Goal: Check status: Check status

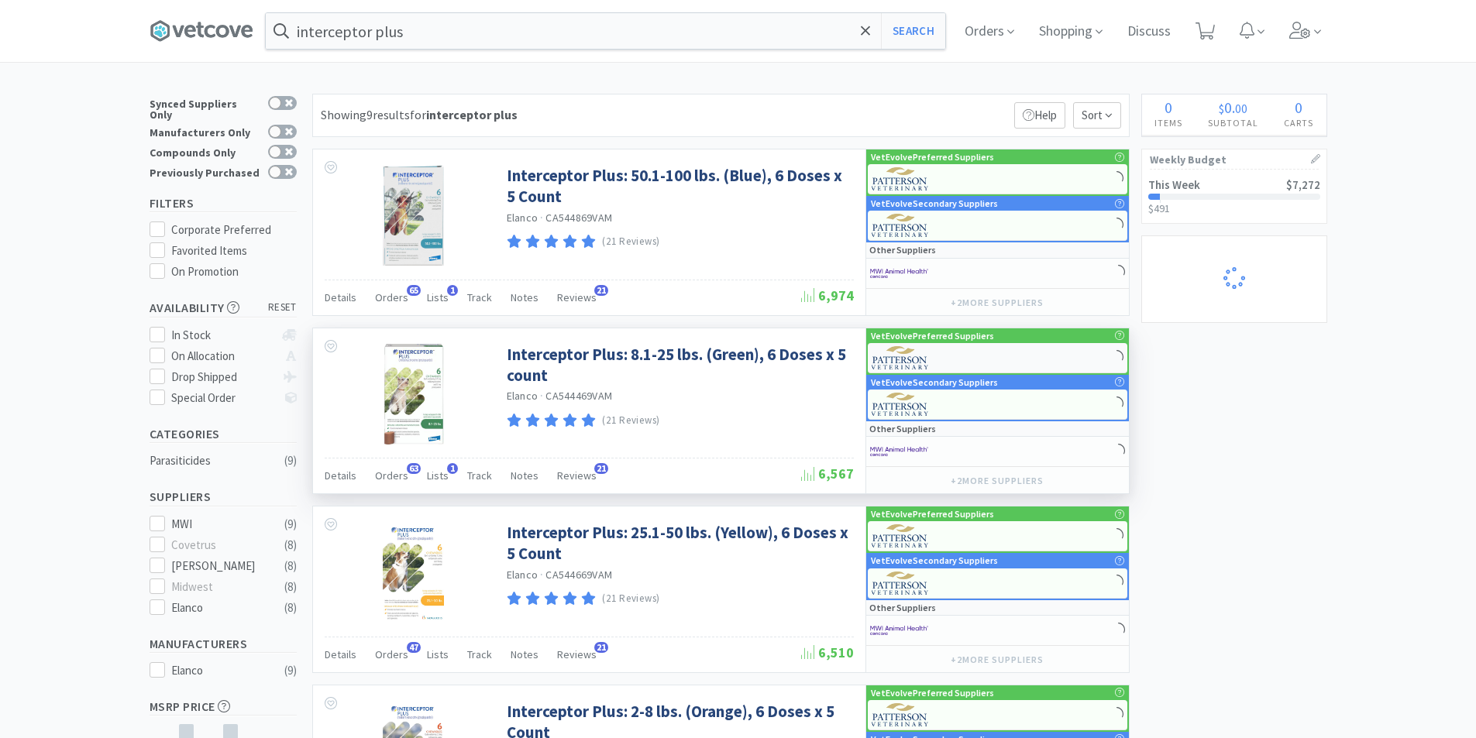
select select "1"
select select "2"
select select "3"
select select "1"
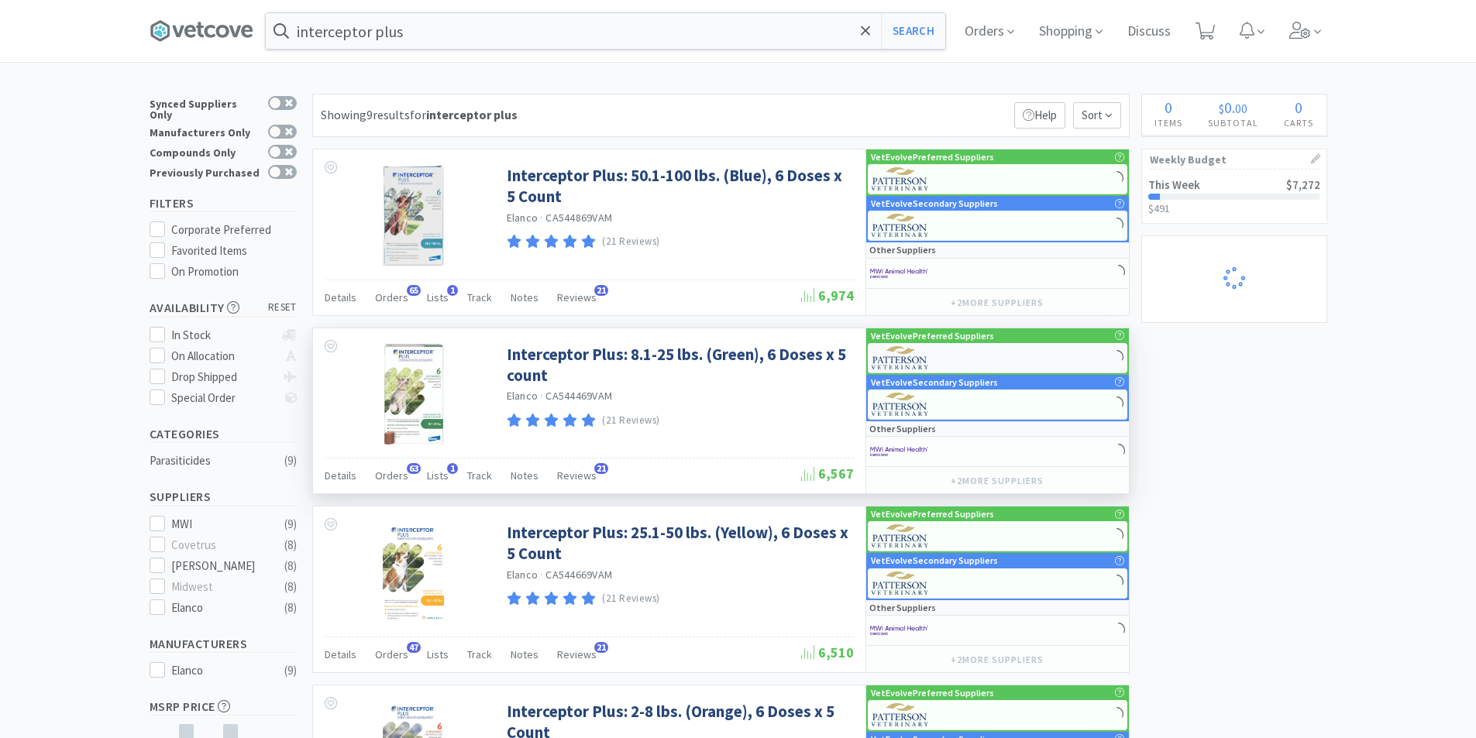
select select "1"
select select "2"
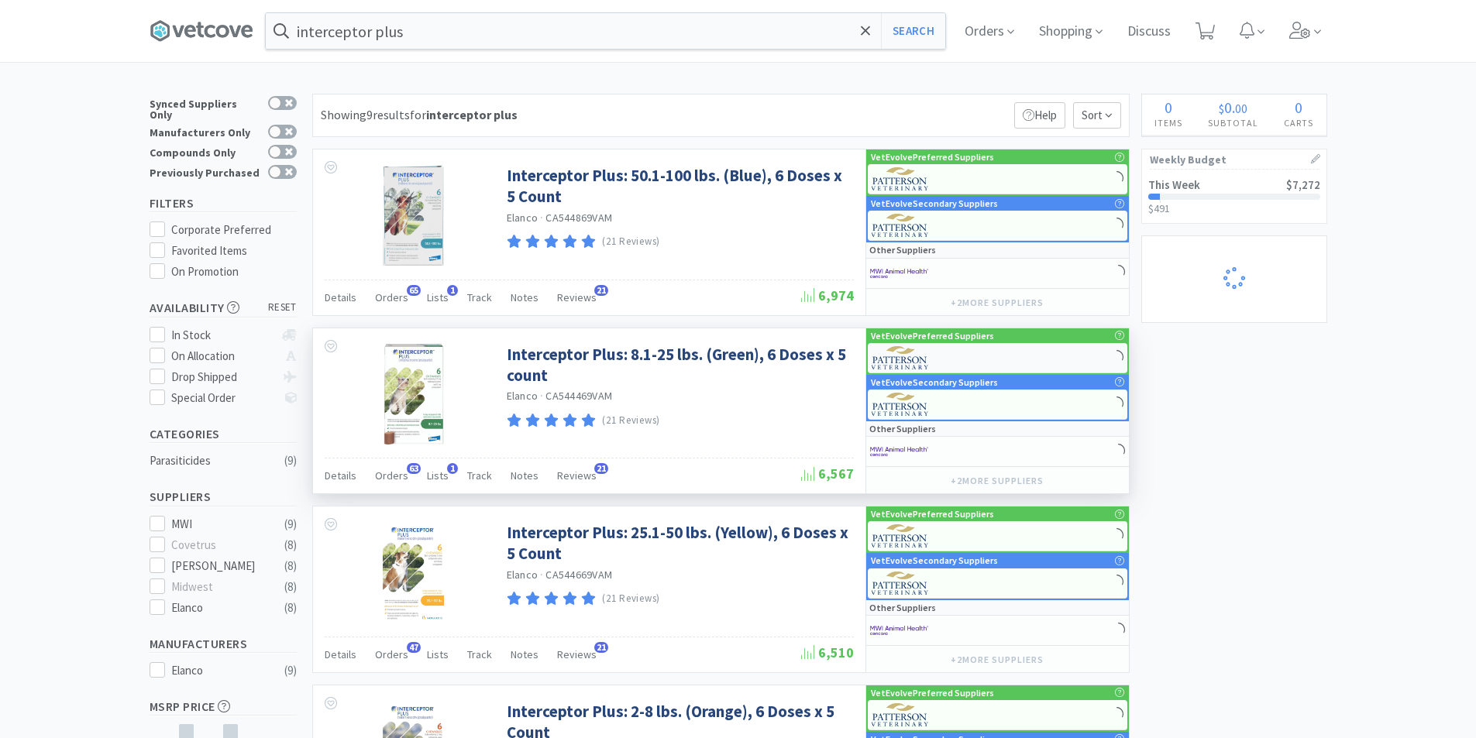
select select "1"
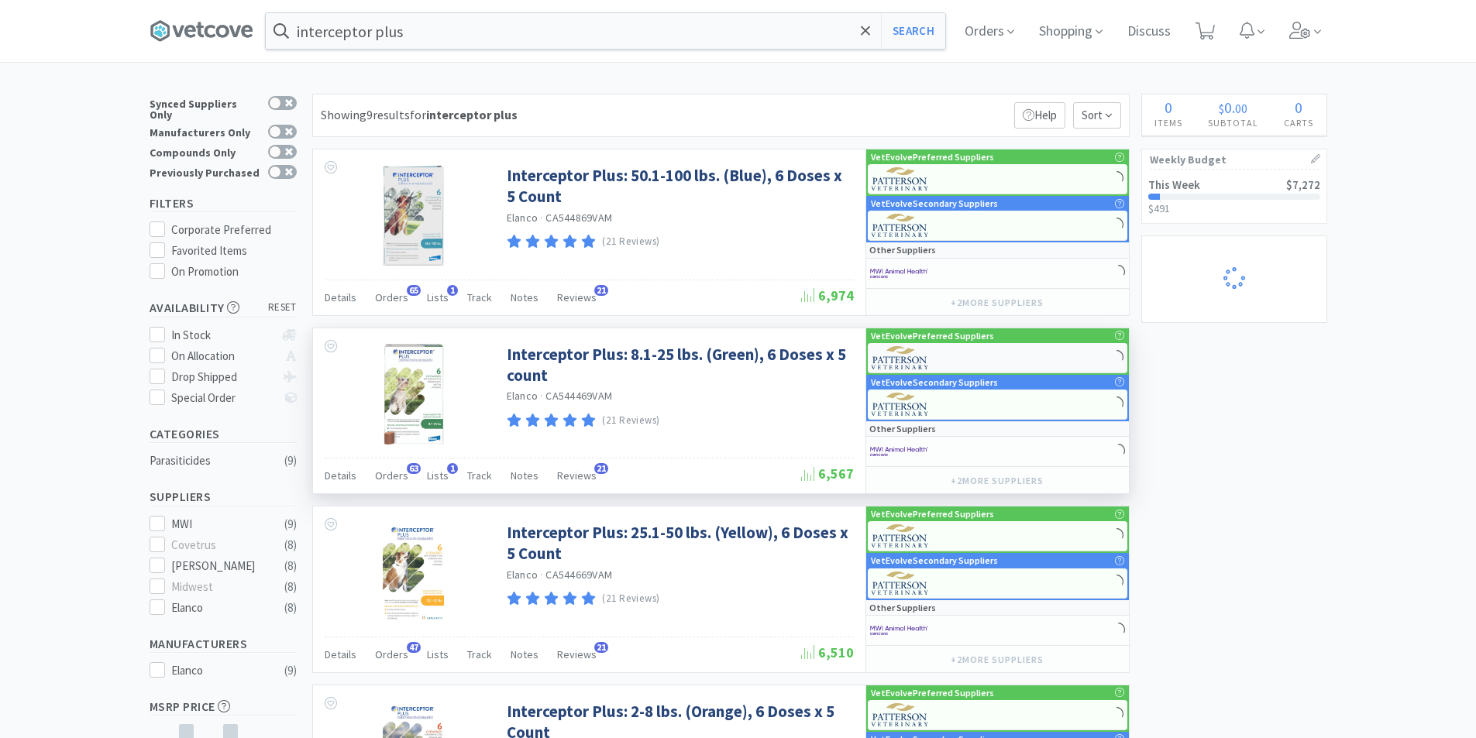
select select "2"
select select "1"
select select "4"
select select "3"
select select "1"
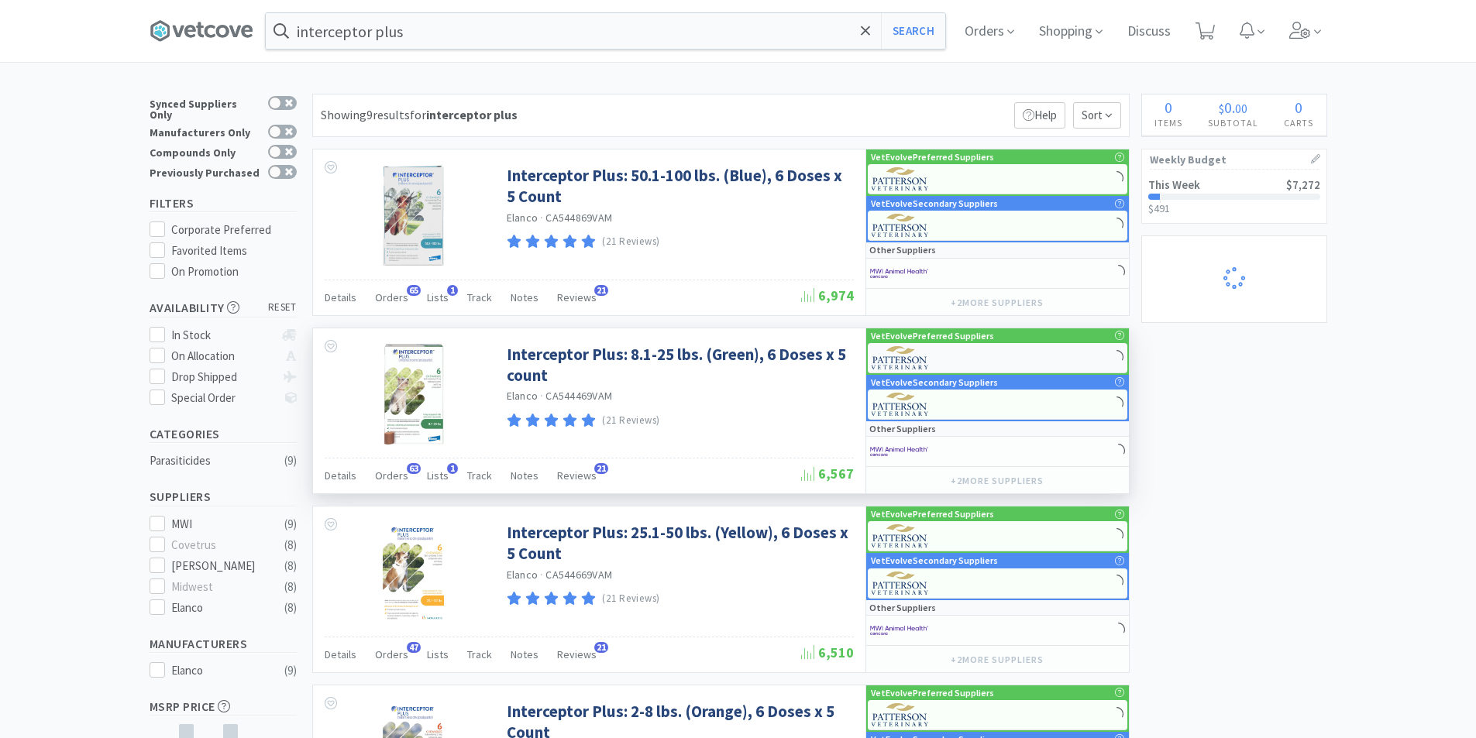
select select "1"
select select "4"
select select "1"
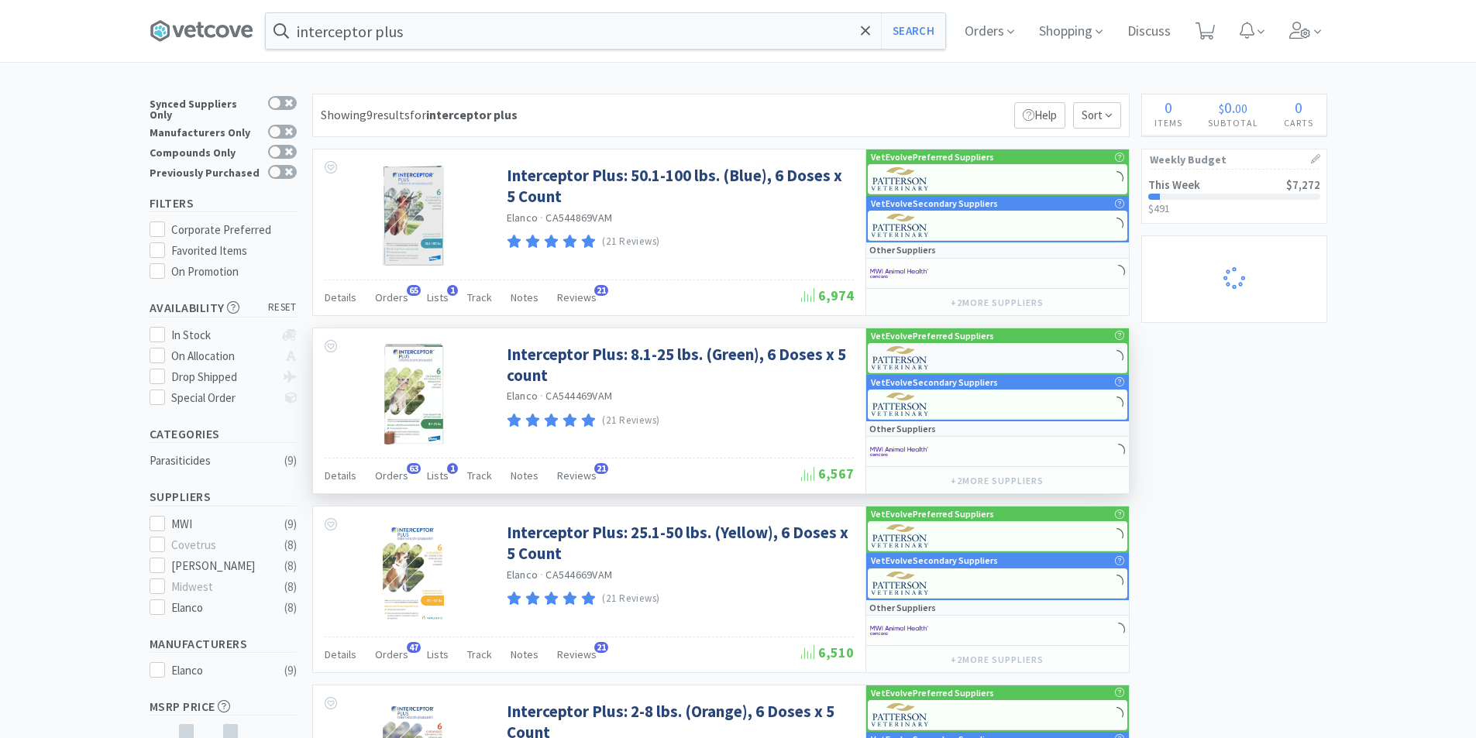
select select "2"
select select "1"
select select "4"
select select "1"
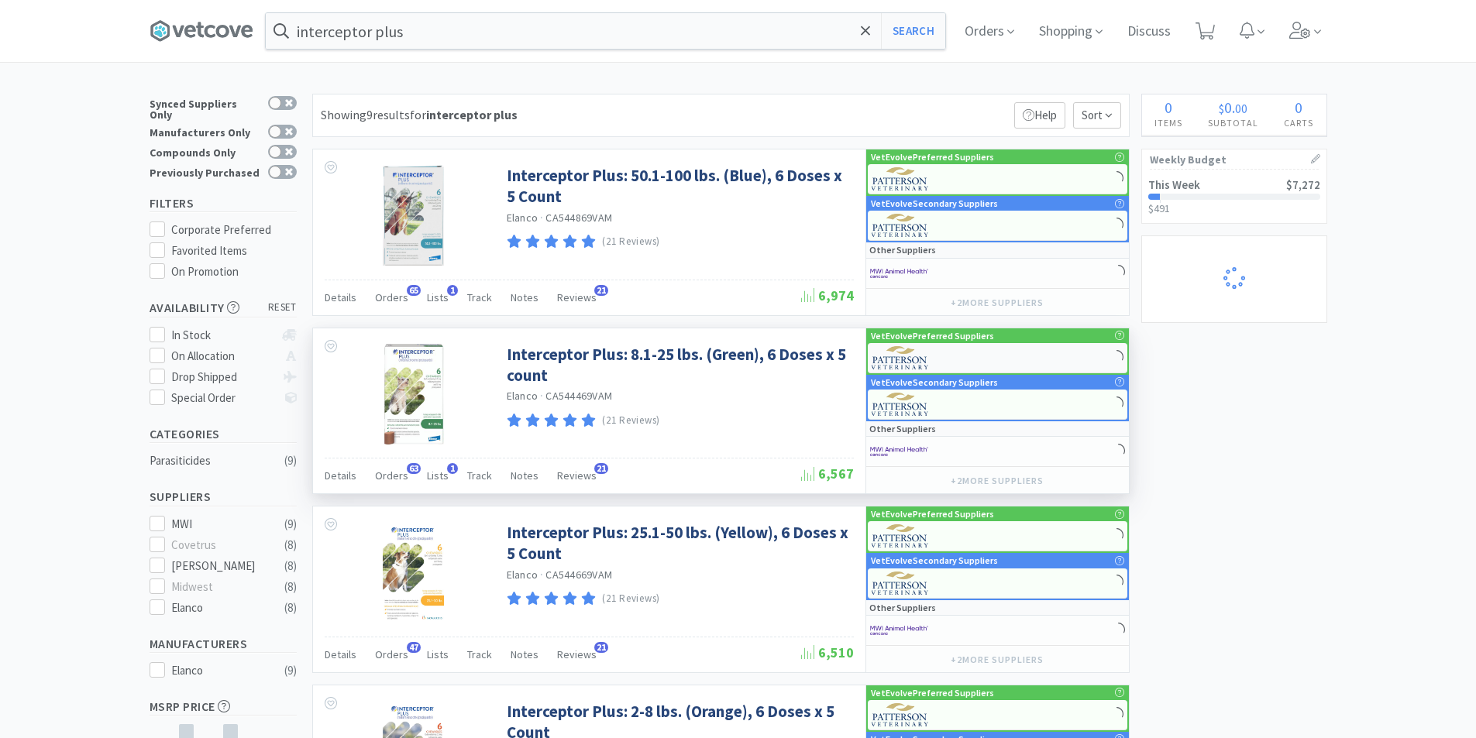
select select "1"
select select "2"
select select "1"
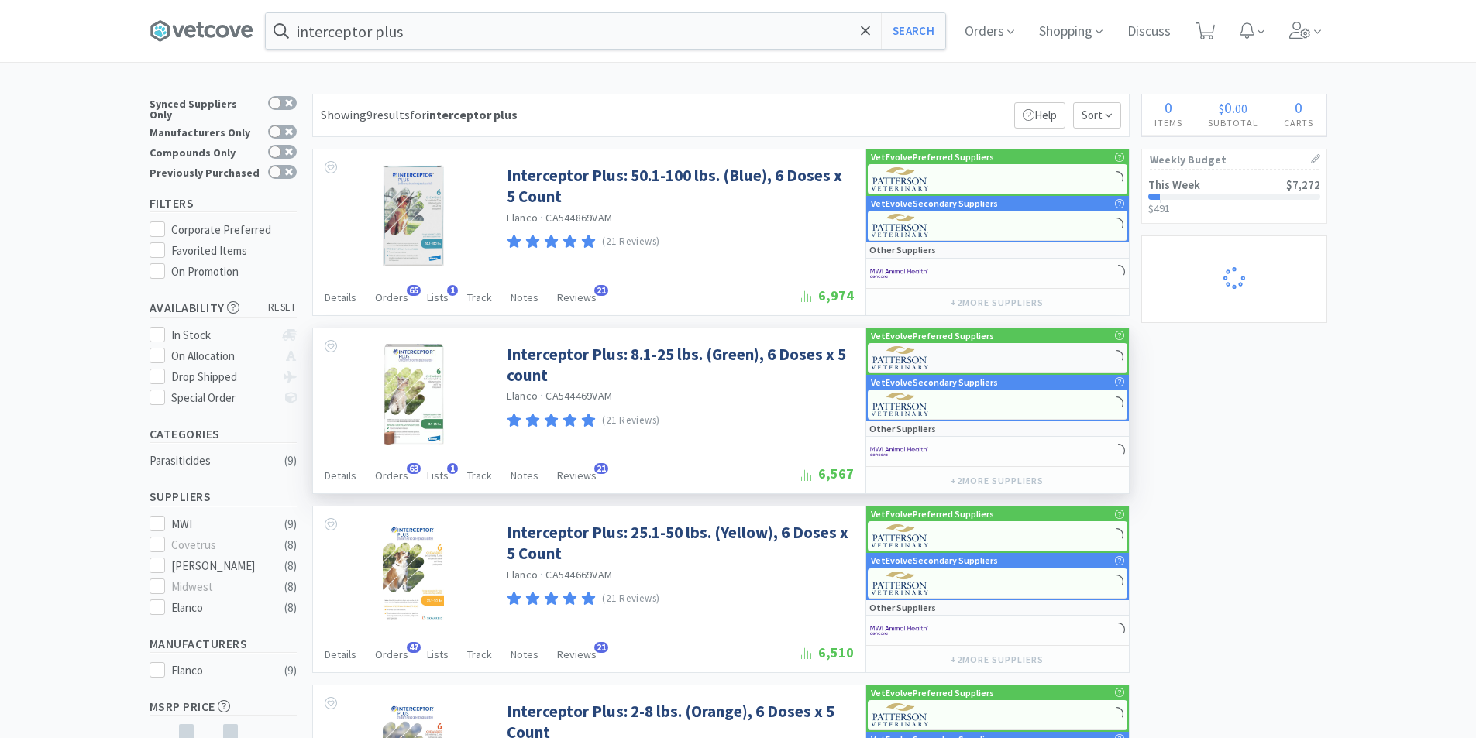
select select "1"
select select "5"
select select "1"
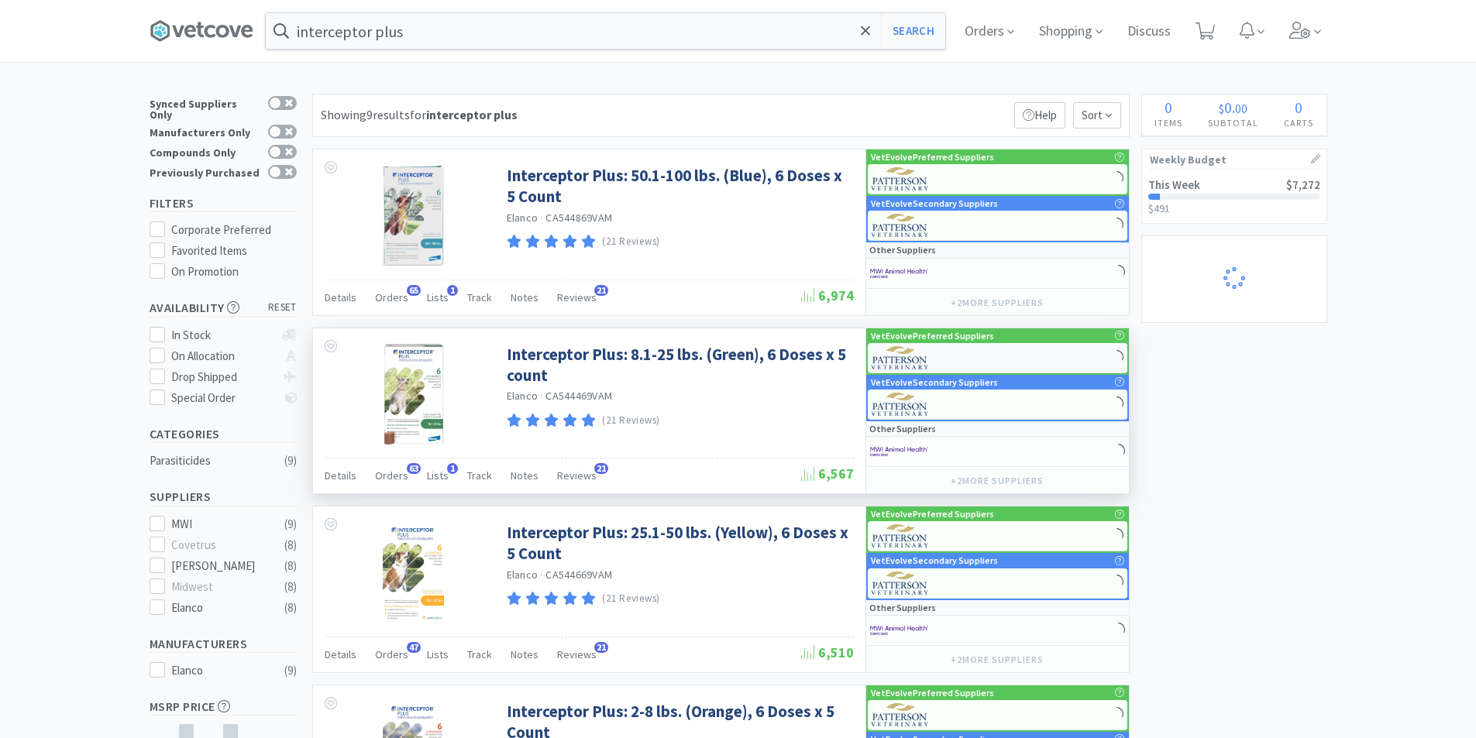
select select "1"
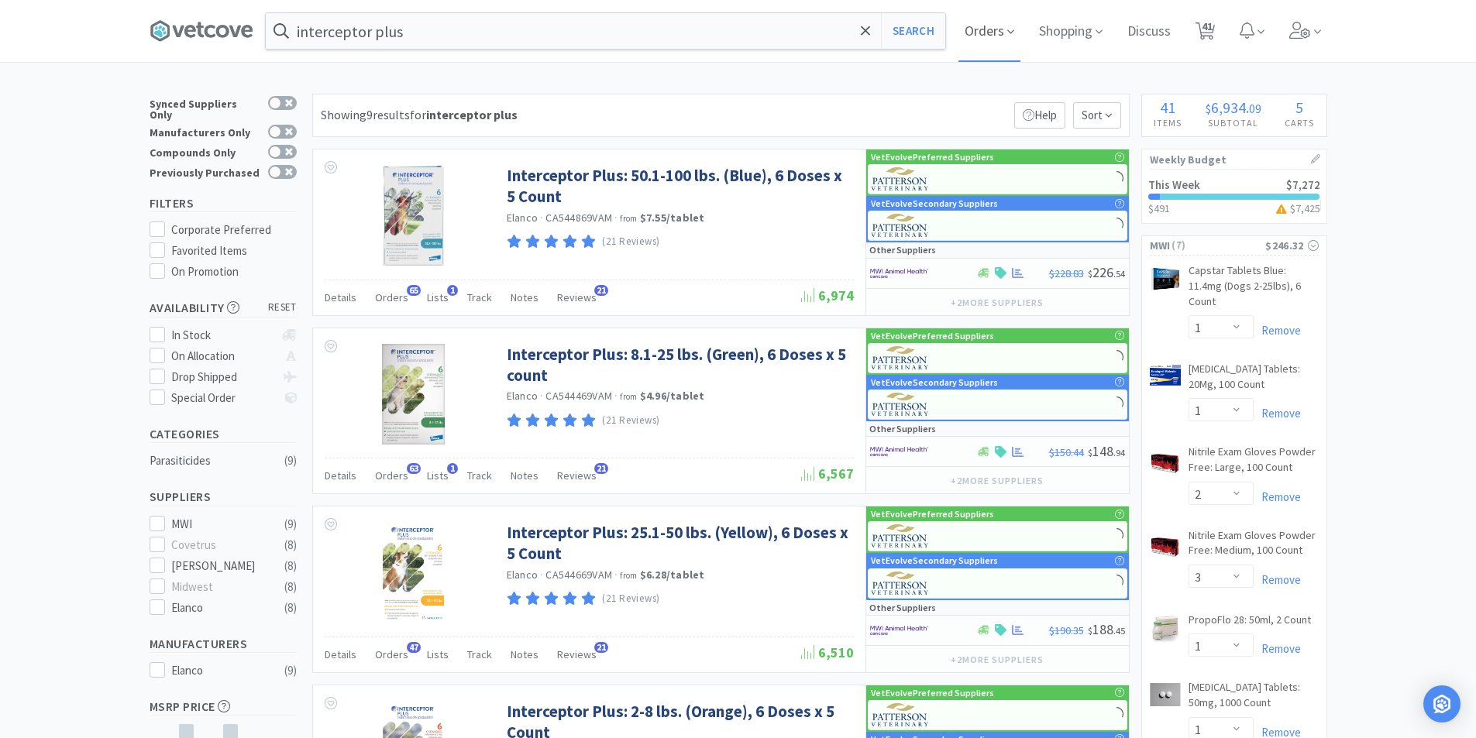
click at [1009, 32] on span "Orders" at bounding box center [989, 31] width 62 height 62
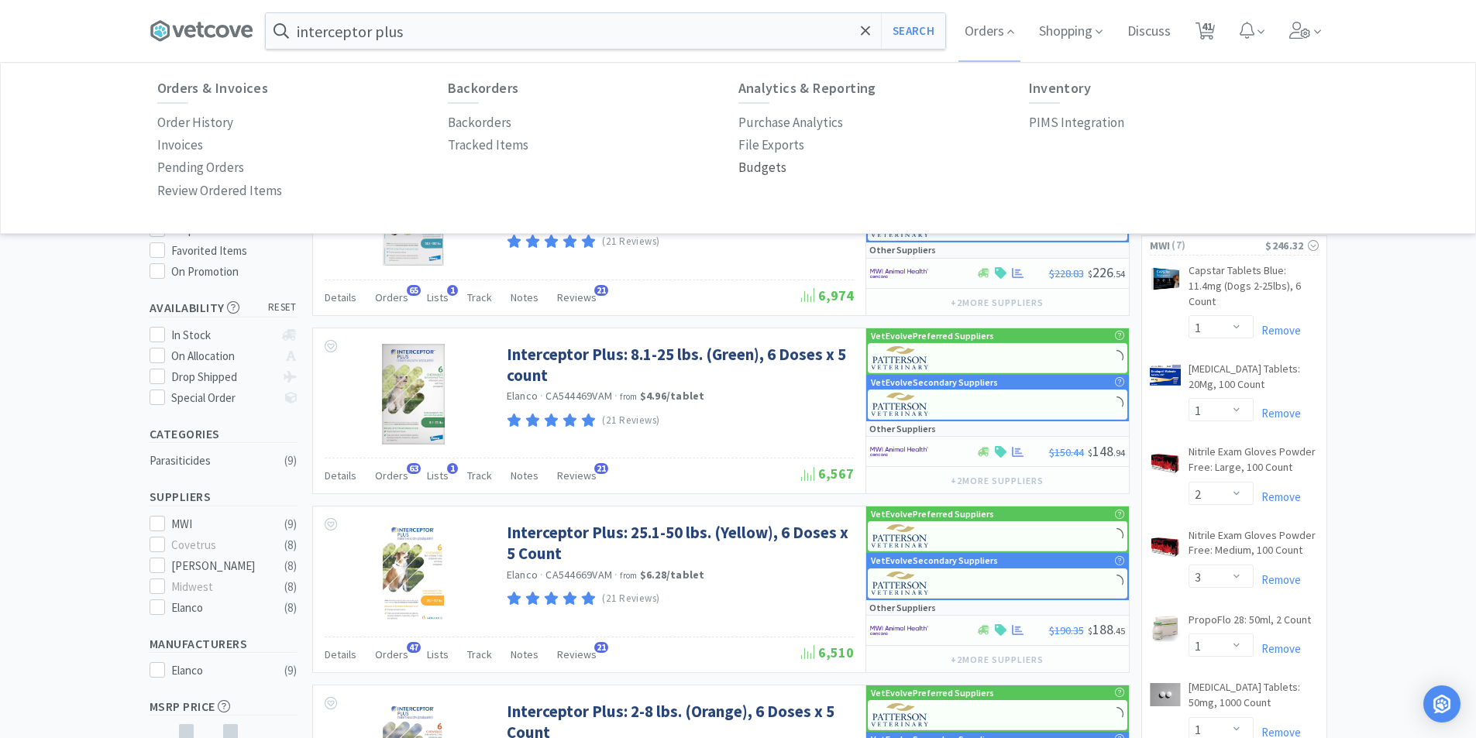
click at [760, 167] on p "Budgets" at bounding box center [762, 167] width 48 height 21
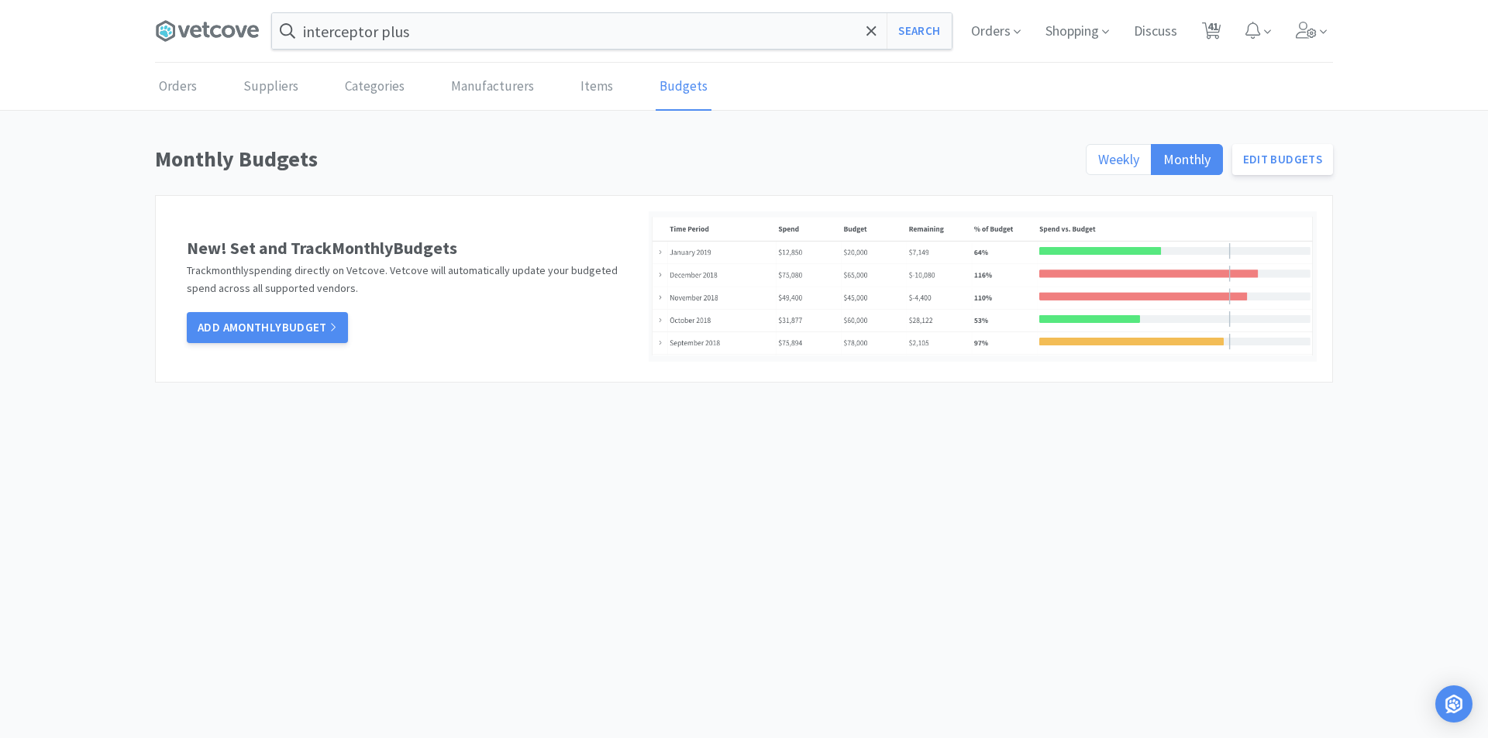
click at [1109, 157] on span "Weekly" at bounding box center [1118, 159] width 41 height 18
click at [1098, 164] on input "Weekly" at bounding box center [1098, 164] width 0 height 0
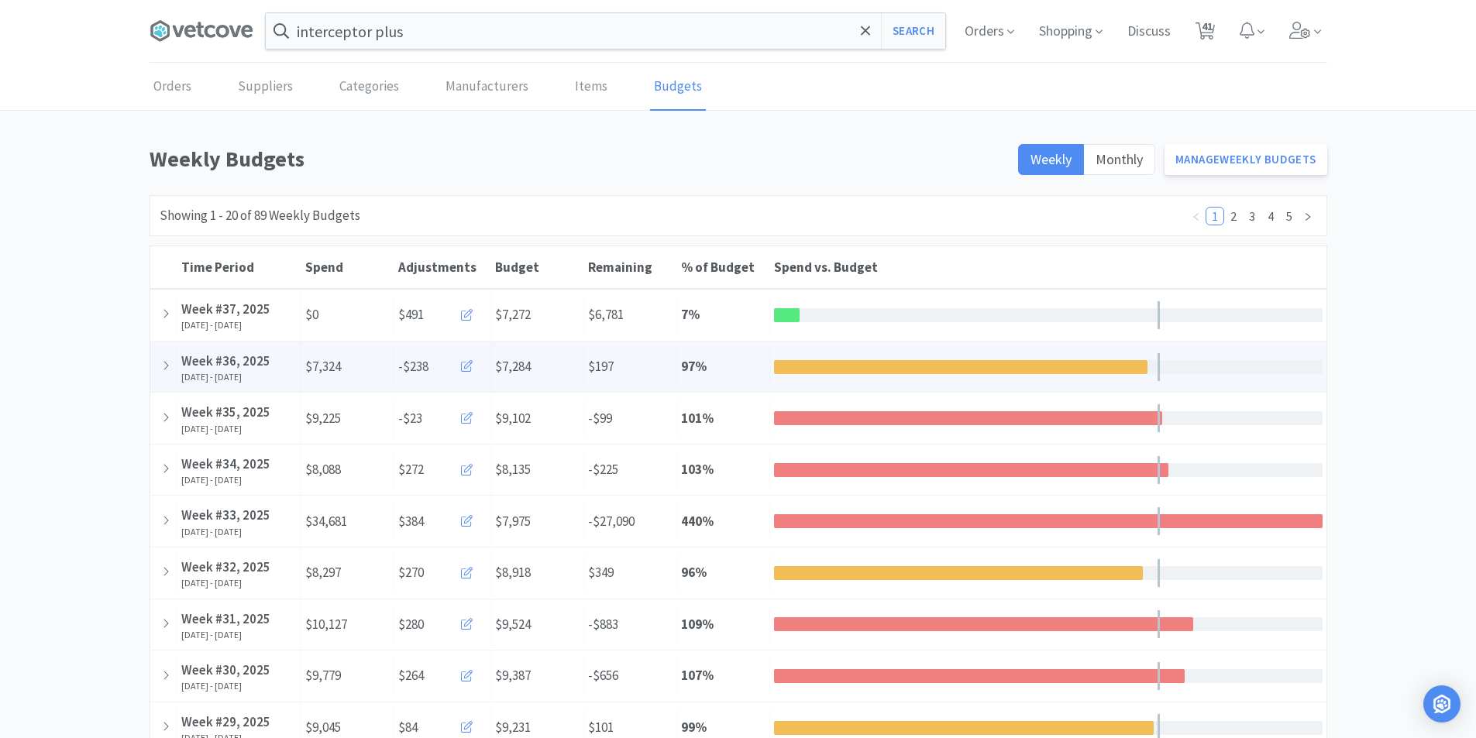
click at [463, 366] on icon at bounding box center [467, 366] width 12 height 12
click at [168, 366] on icon at bounding box center [165, 366] width 5 height 9
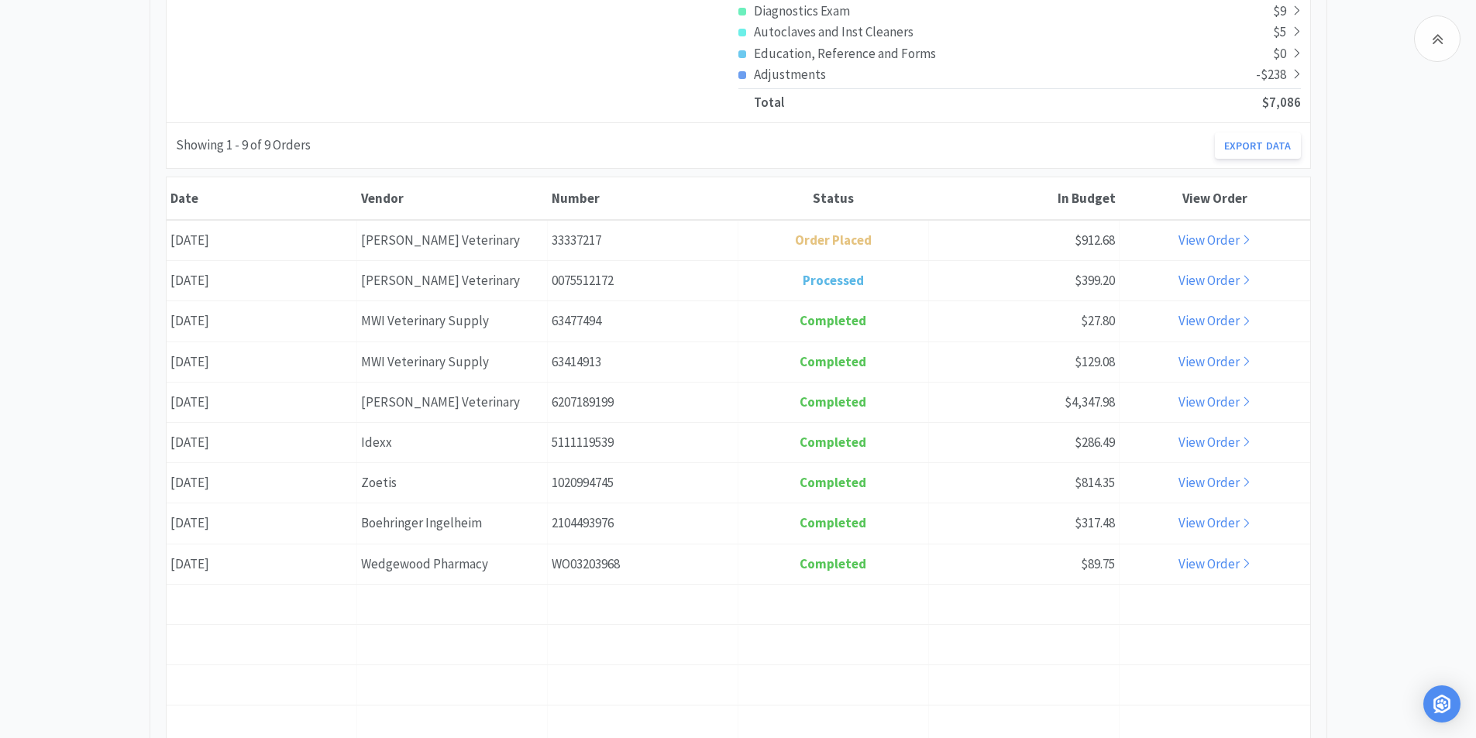
scroll to position [775, 0]
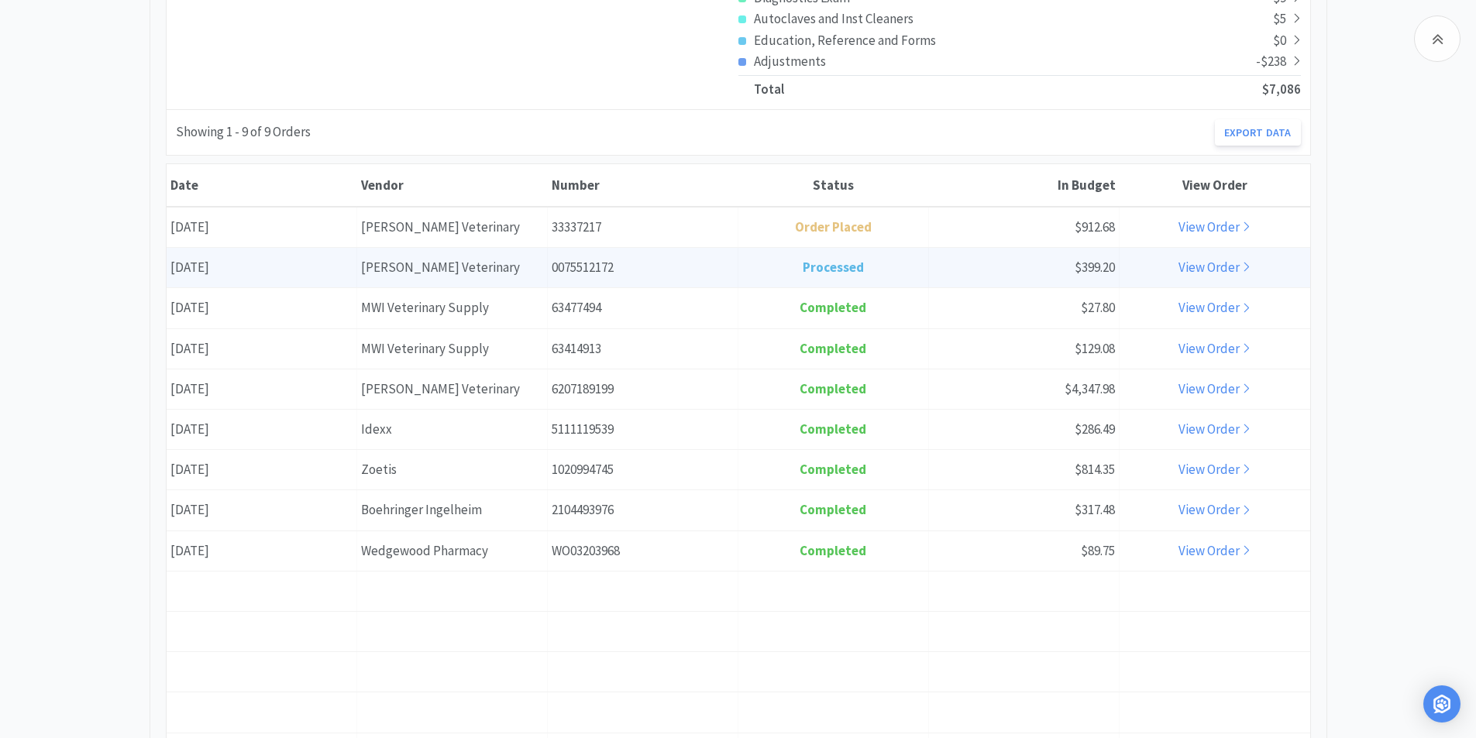
click at [816, 261] on span "Processed" at bounding box center [833, 267] width 61 height 17
click at [773, 268] on div "Status Processed" at bounding box center [833, 268] width 191 height 40
click at [595, 270] on div "Number 0075512172" at bounding box center [643, 268] width 191 height 40
click at [410, 270] on div "Vendor [PERSON_NAME] Veterinary" at bounding box center [452, 268] width 191 height 40
click at [1209, 265] on link "View Order" at bounding box center [1214, 267] width 72 height 17
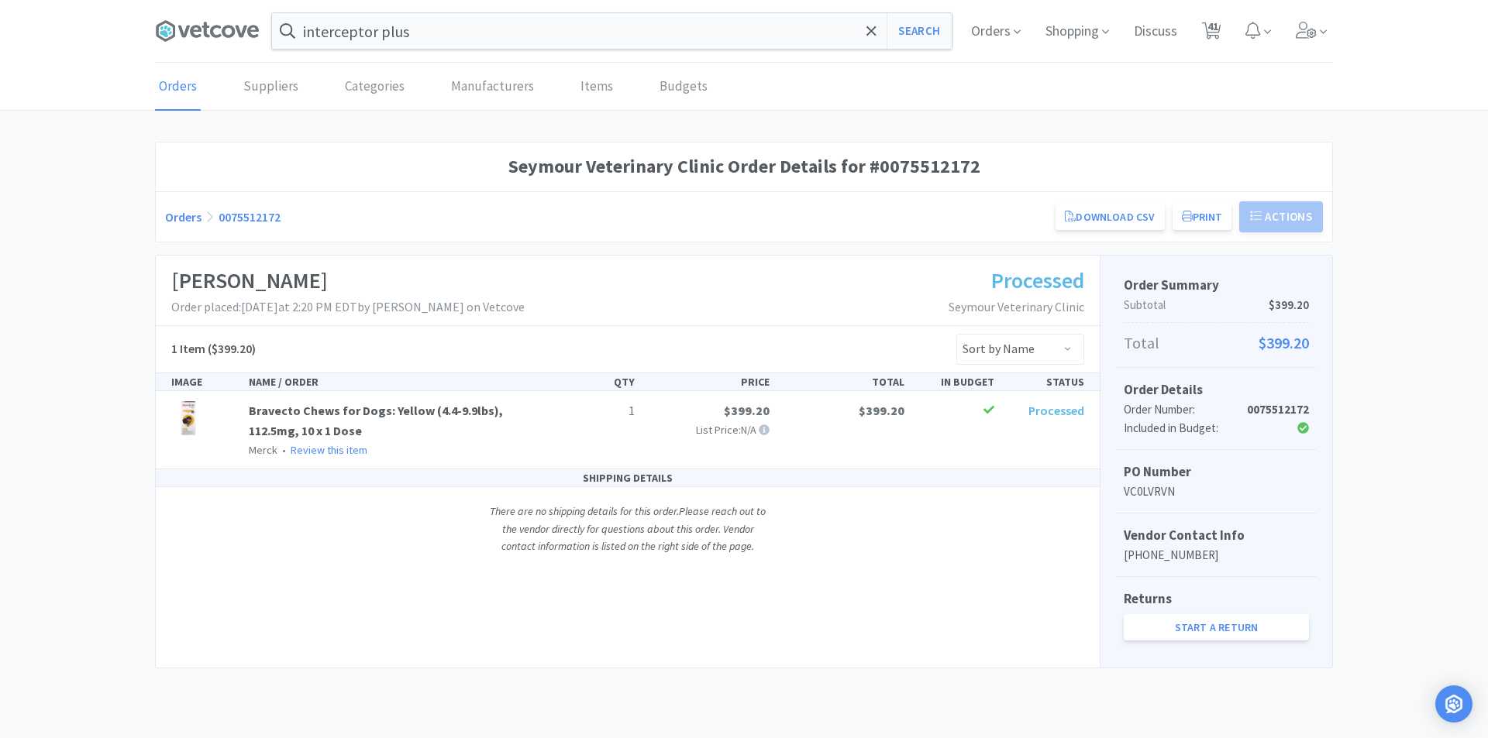
click at [173, 85] on link "Orders" at bounding box center [178, 87] width 46 height 47
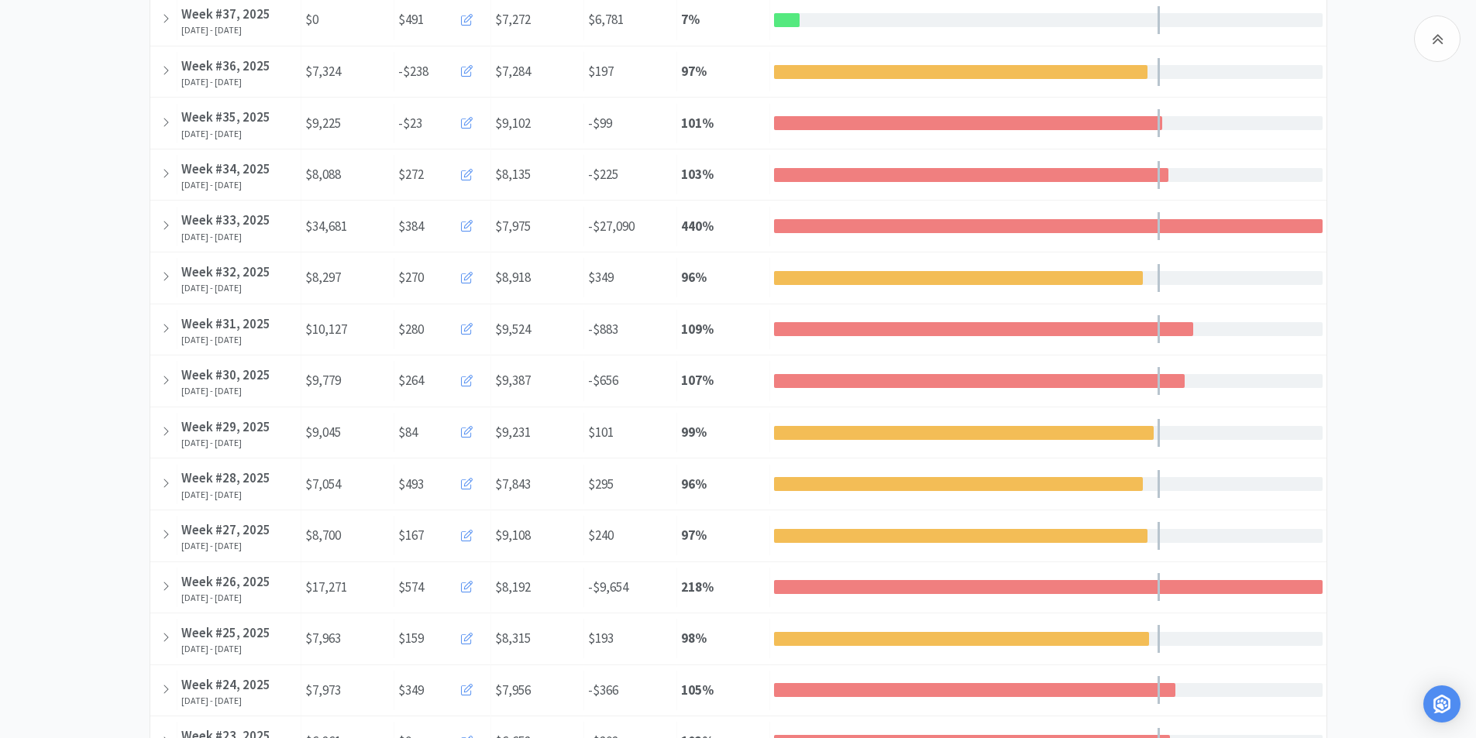
scroll to position [219, 0]
